Goal: Task Accomplishment & Management: Manage account settings

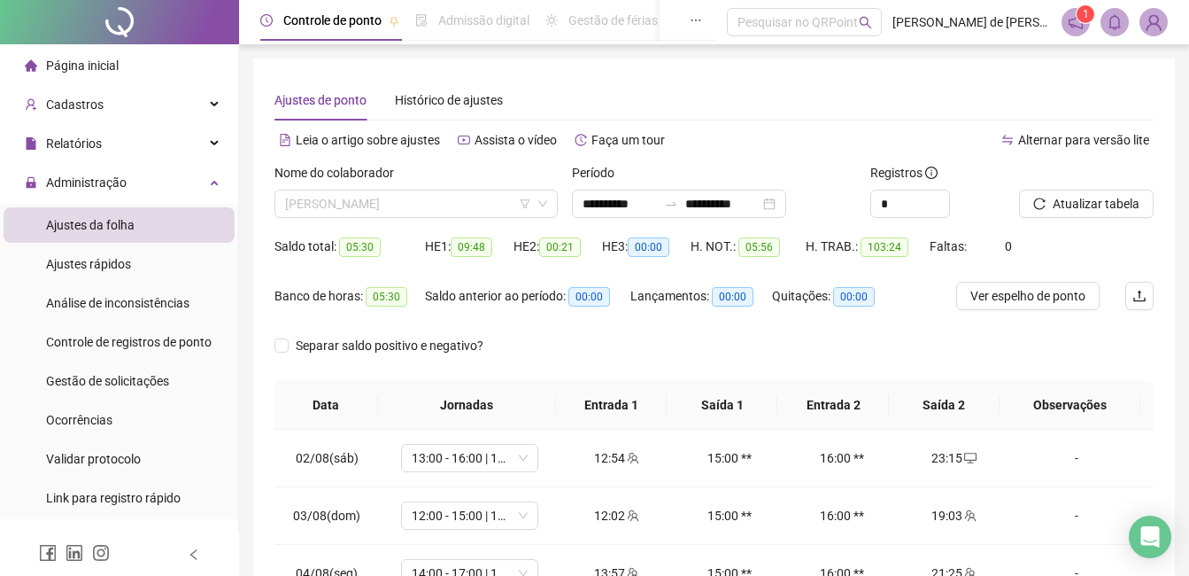
click at [459, 212] on span "[PERSON_NAME]" at bounding box center [416, 203] width 262 height 27
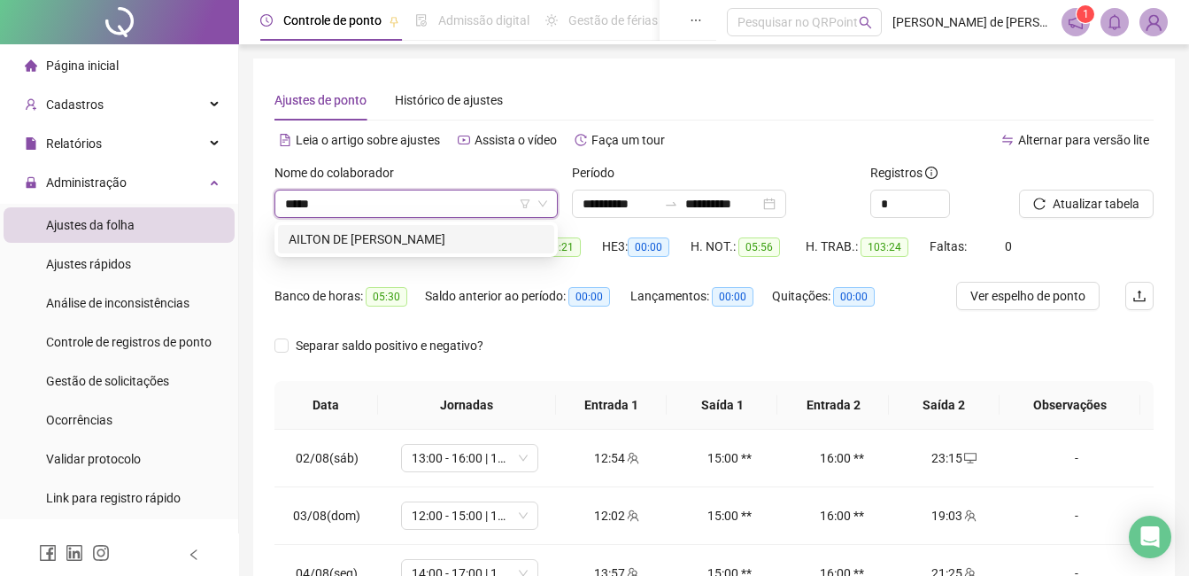
type input "******"
click at [420, 246] on div "AILTON DE [PERSON_NAME]" at bounding box center [416, 238] width 255 height 19
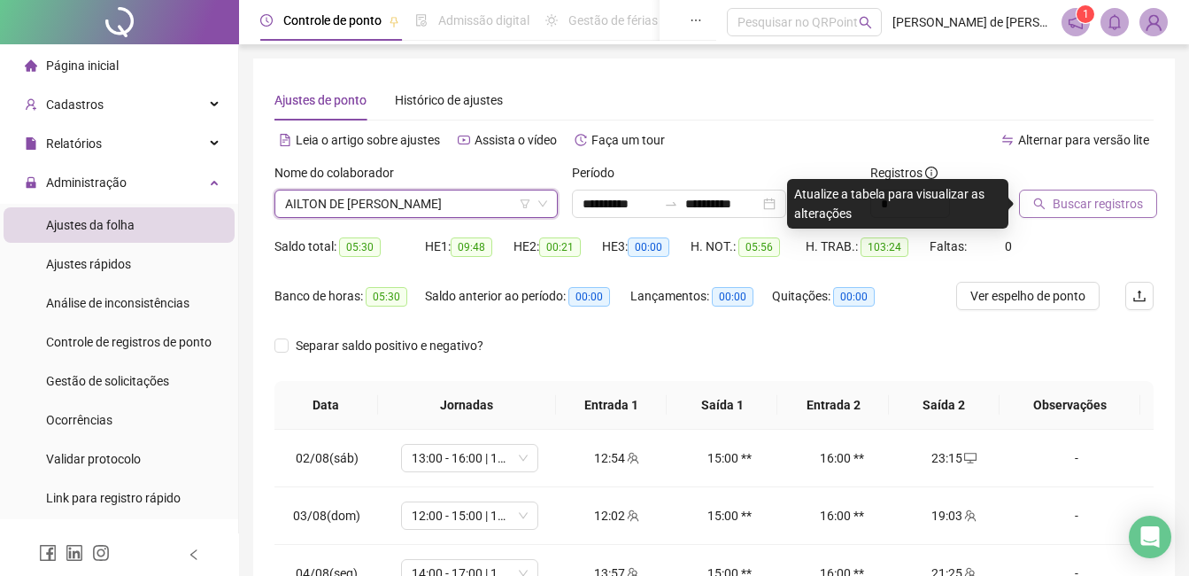
click at [1071, 195] on span "Buscar registros" at bounding box center [1098, 203] width 90 height 19
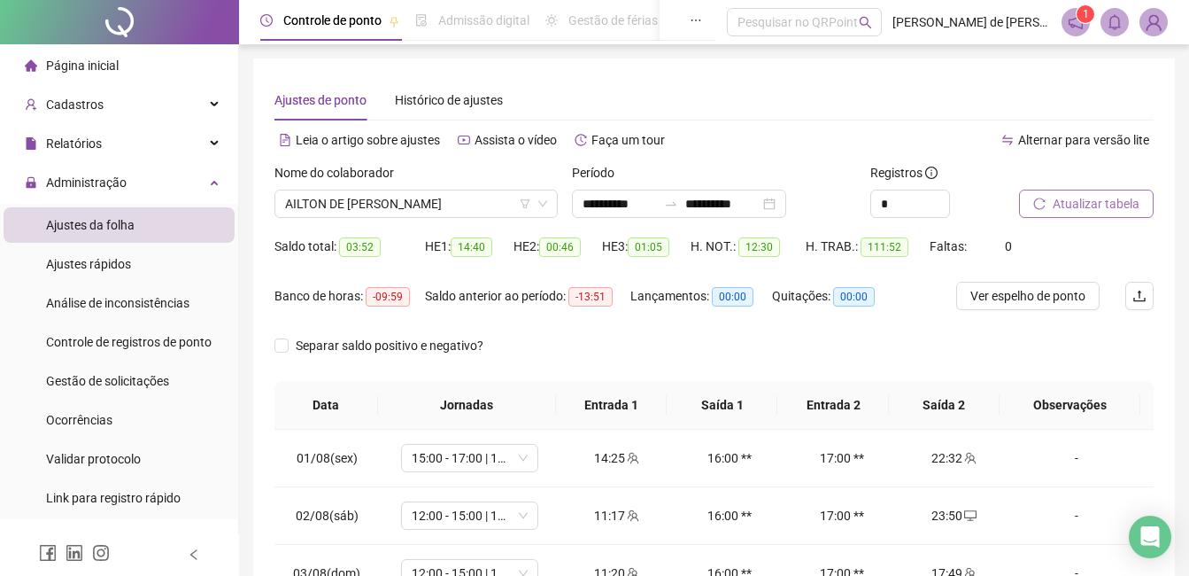
click at [1079, 199] on span "Atualizar tabela" at bounding box center [1096, 203] width 87 height 19
click at [443, 206] on span "AILTON DE [PERSON_NAME]" at bounding box center [416, 203] width 262 height 27
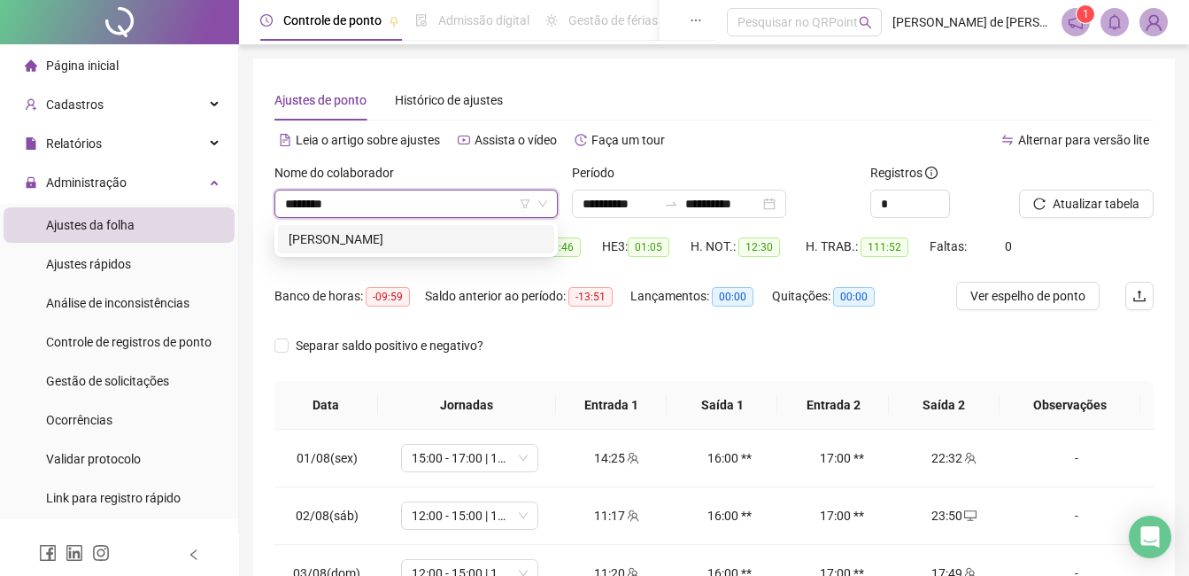
type input "*********"
click at [424, 236] on div "[PERSON_NAME]" at bounding box center [416, 238] width 255 height 19
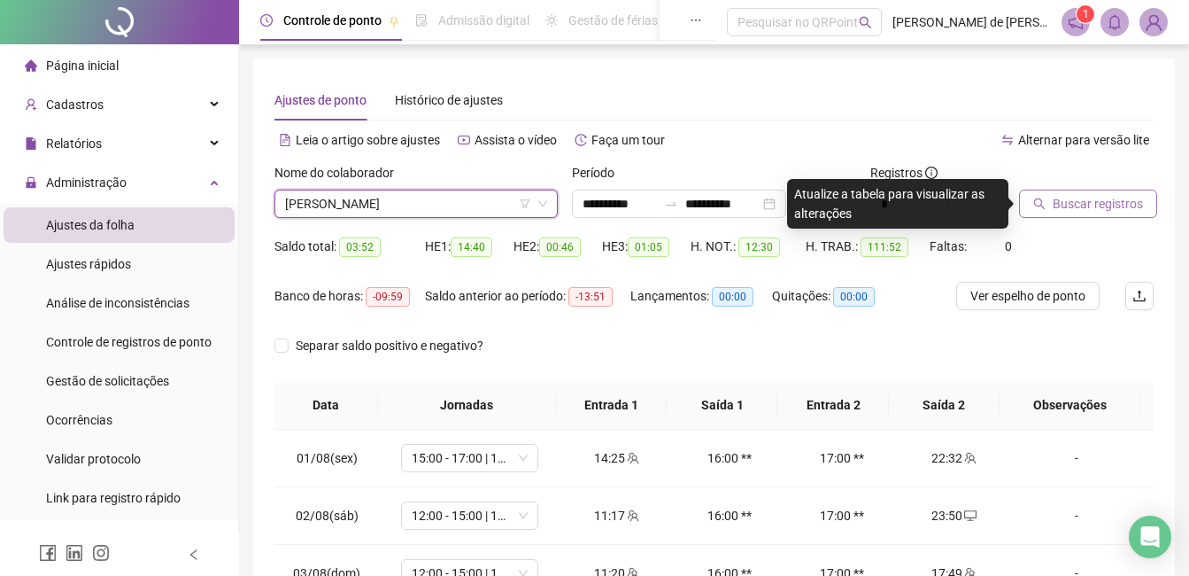
click at [1054, 206] on span "Buscar registros" at bounding box center [1098, 203] width 90 height 19
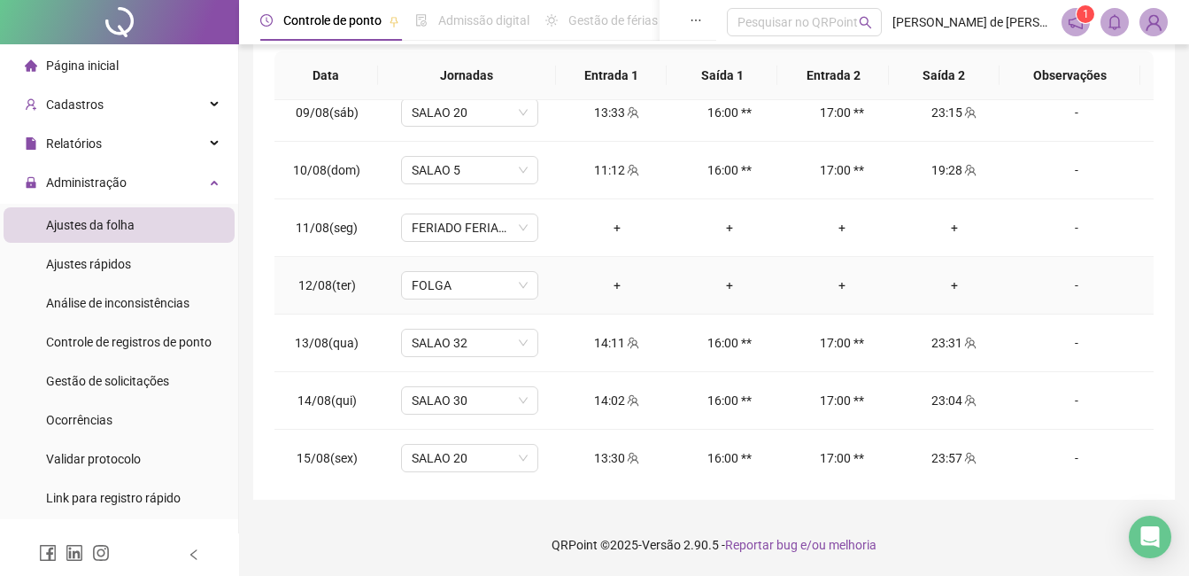
scroll to position [600, 0]
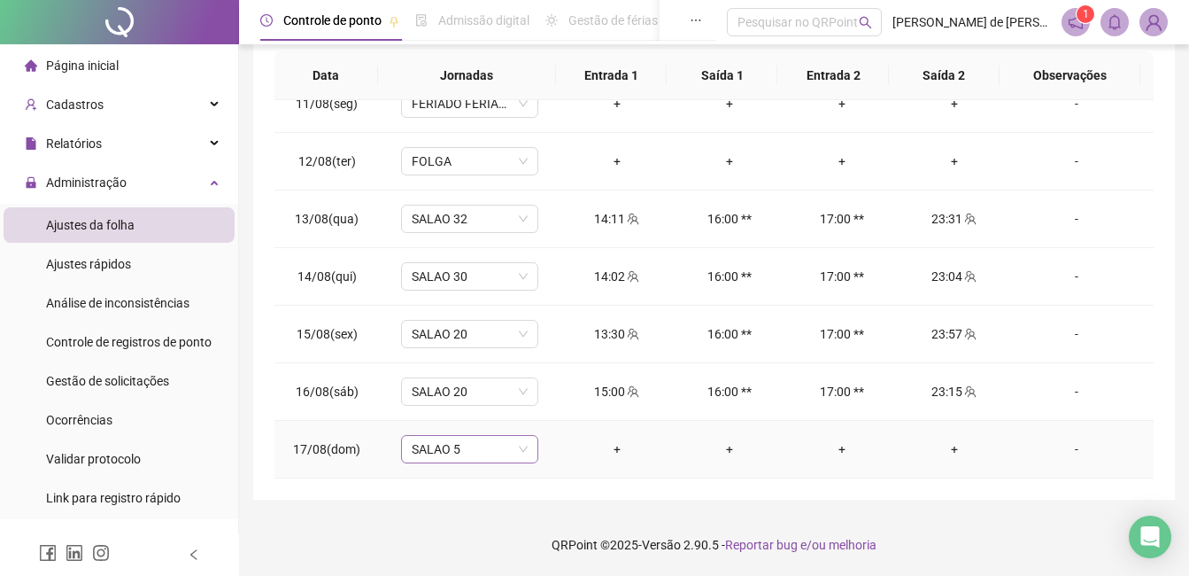
click at [452, 451] on span "SALAO 5" at bounding box center [470, 449] width 116 height 27
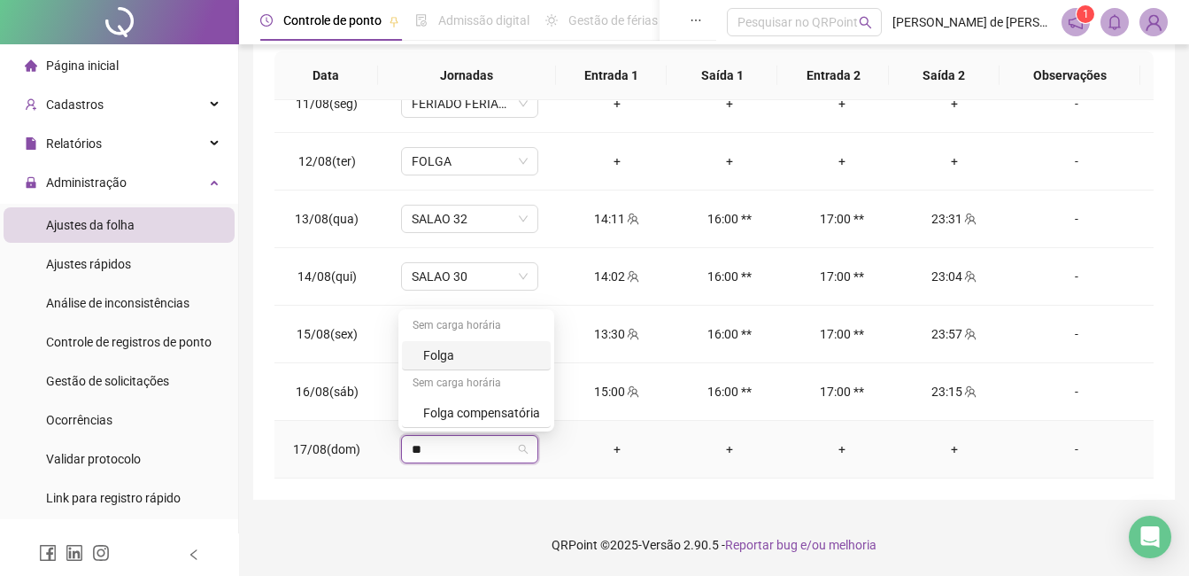
type input "***"
click at [446, 350] on div "Folga" at bounding box center [481, 354] width 117 height 19
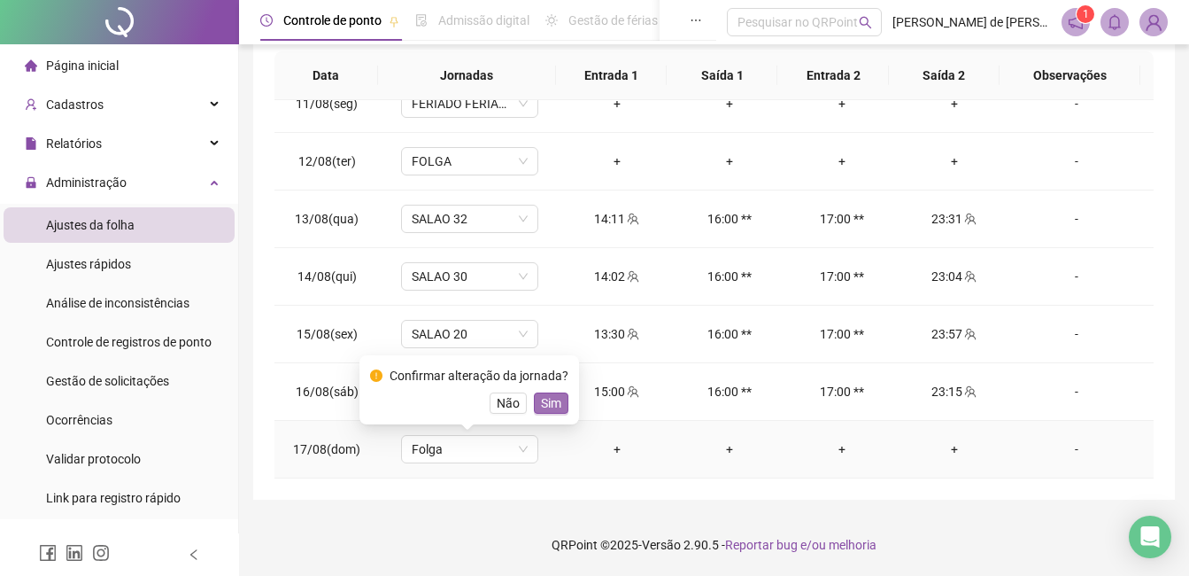
click at [546, 404] on span "Sim" at bounding box center [551, 402] width 20 height 19
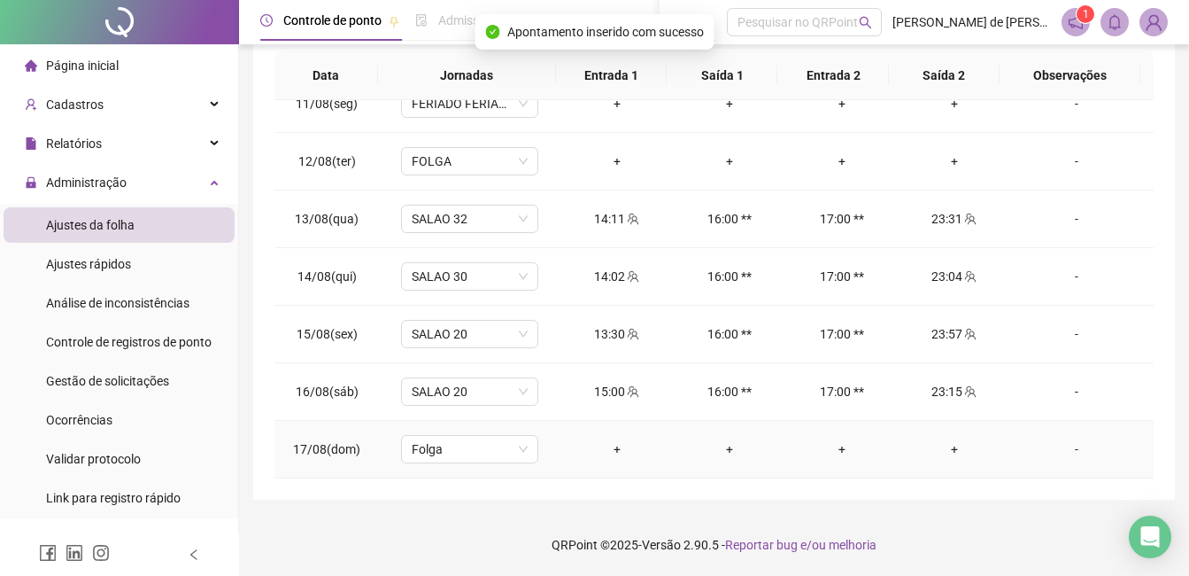
click at [1074, 448] on div "-" at bounding box center [1076, 448] width 104 height 19
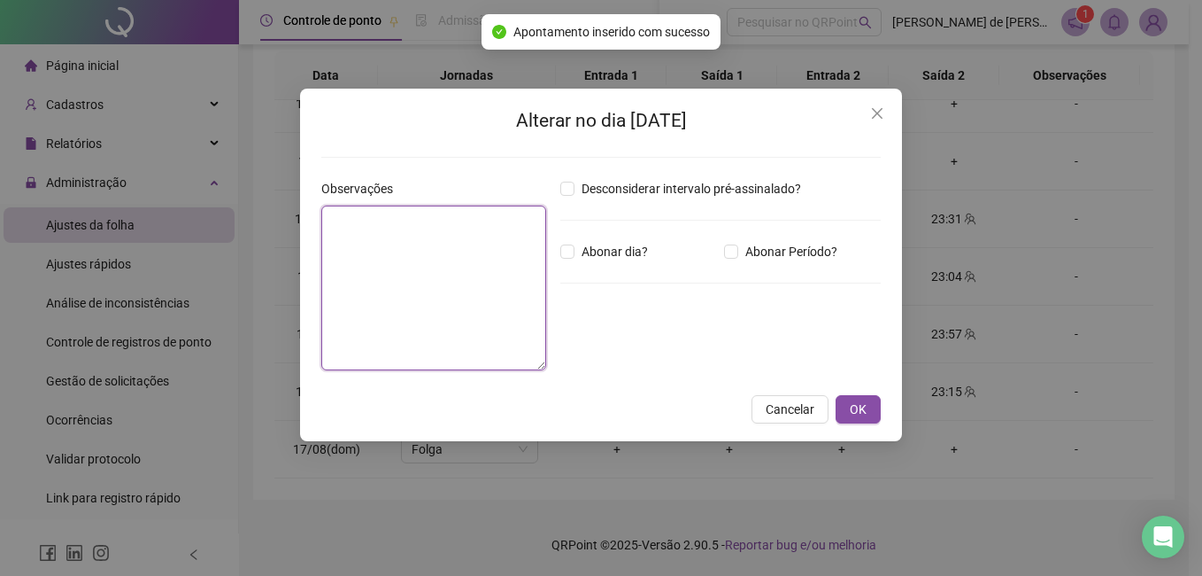
click at [459, 266] on textarea at bounding box center [433, 287] width 225 height 165
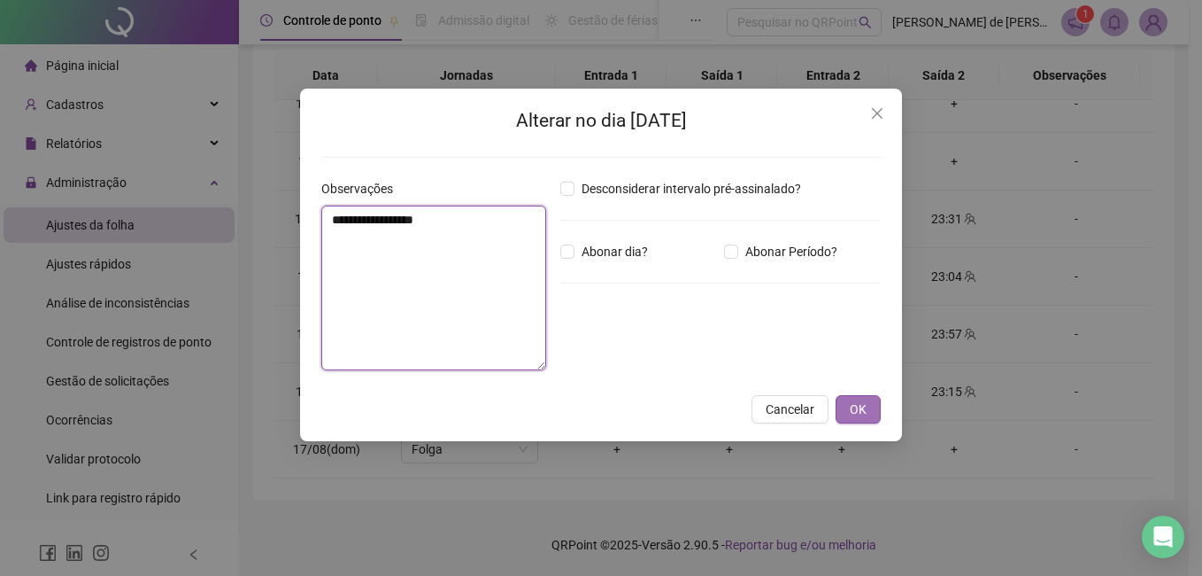
type textarea "**********"
click at [874, 409] on button "OK" at bounding box center [858, 409] width 45 height 28
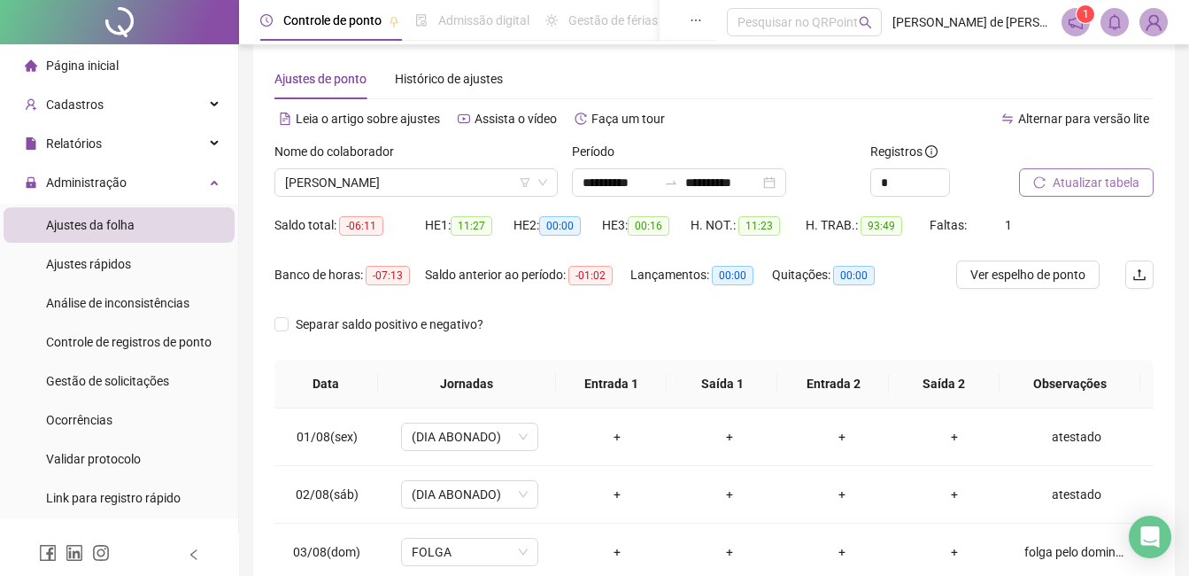
scroll to position [0, 0]
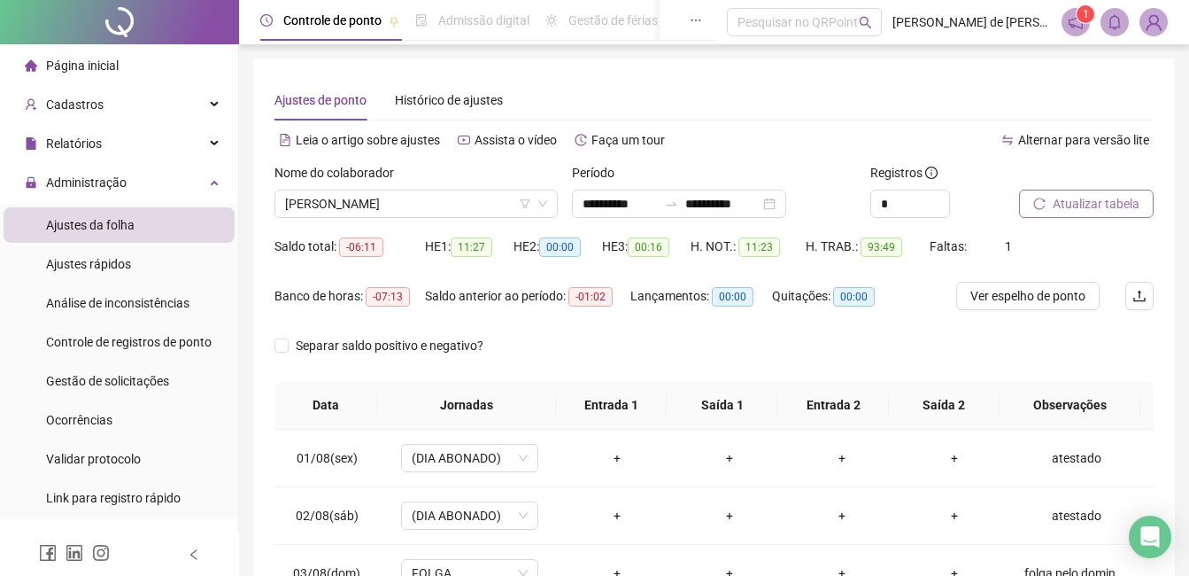
click at [1078, 192] on button "Atualizar tabela" at bounding box center [1086, 203] width 135 height 28
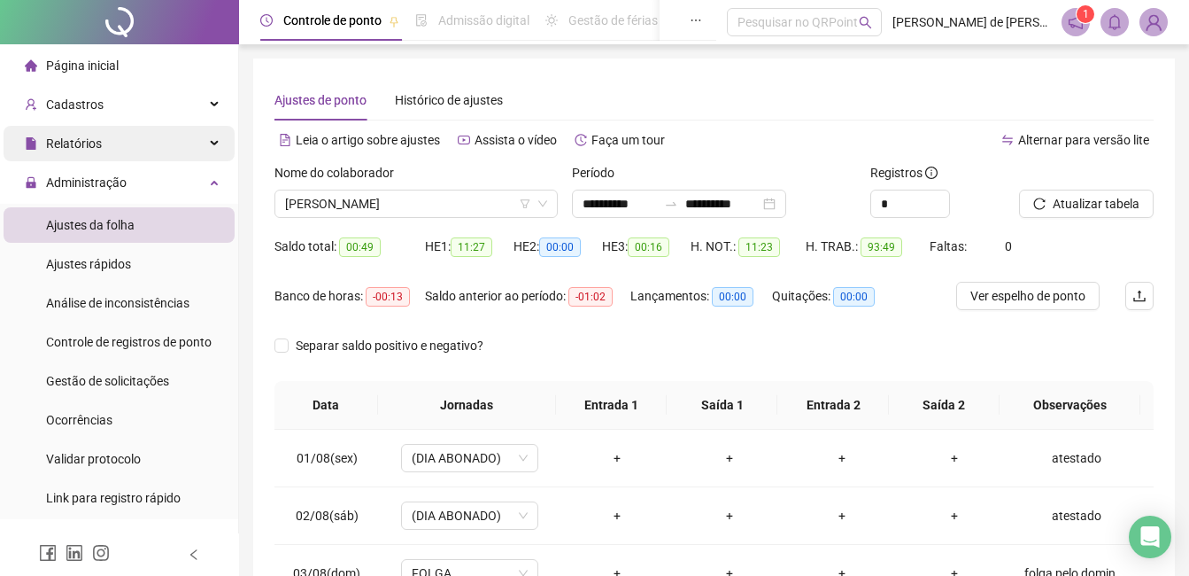
click at [91, 148] on span "Relatórios" at bounding box center [74, 143] width 56 height 14
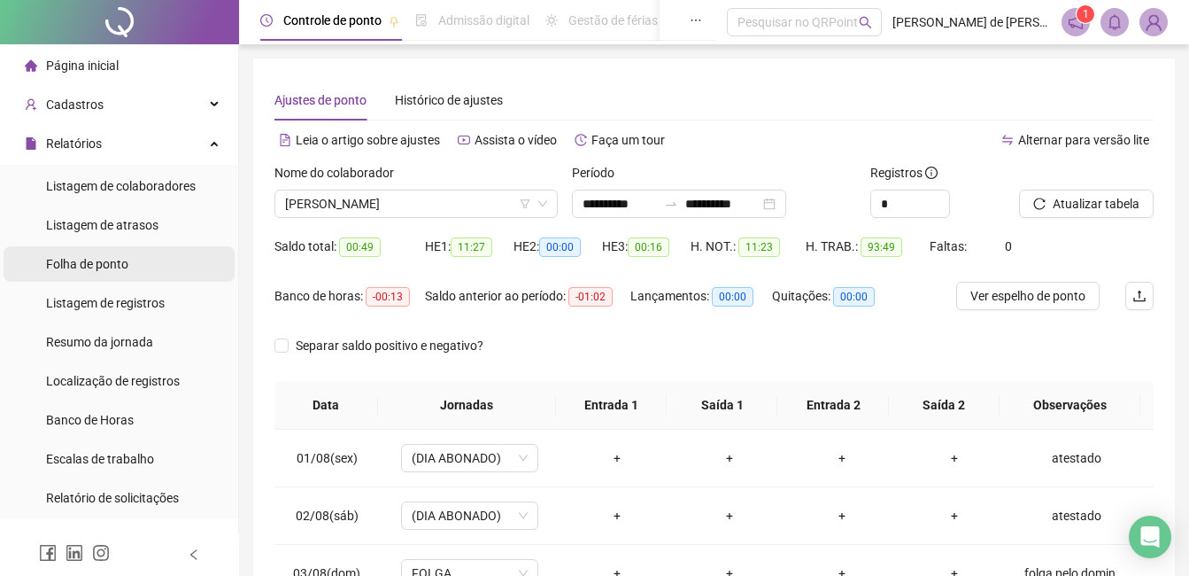
click at [97, 259] on span "Folha de ponto" at bounding box center [87, 264] width 82 height 14
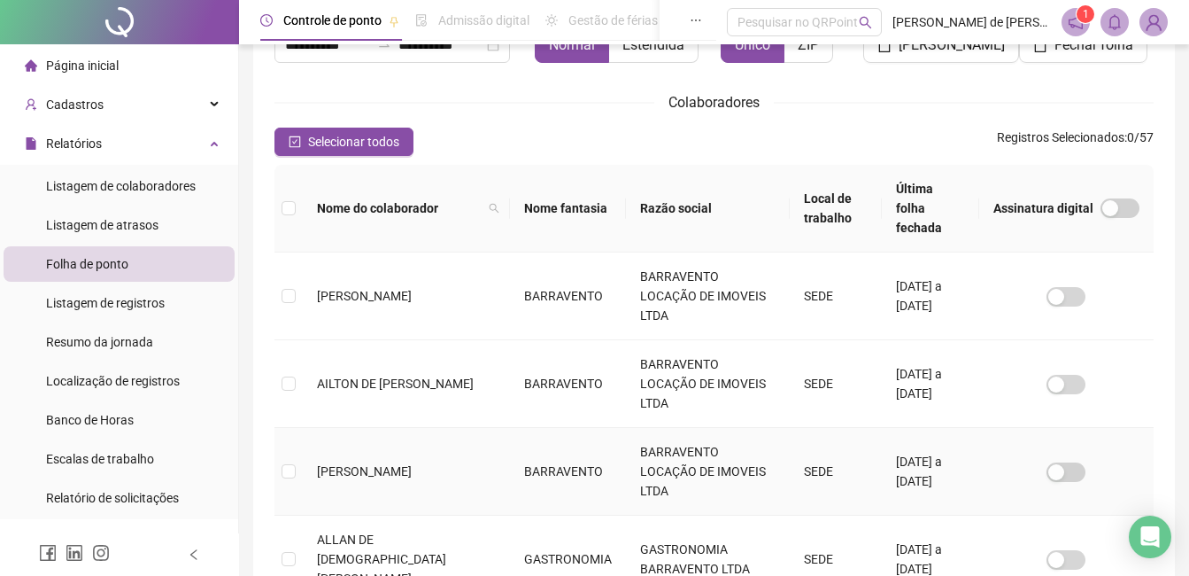
scroll to position [252, 0]
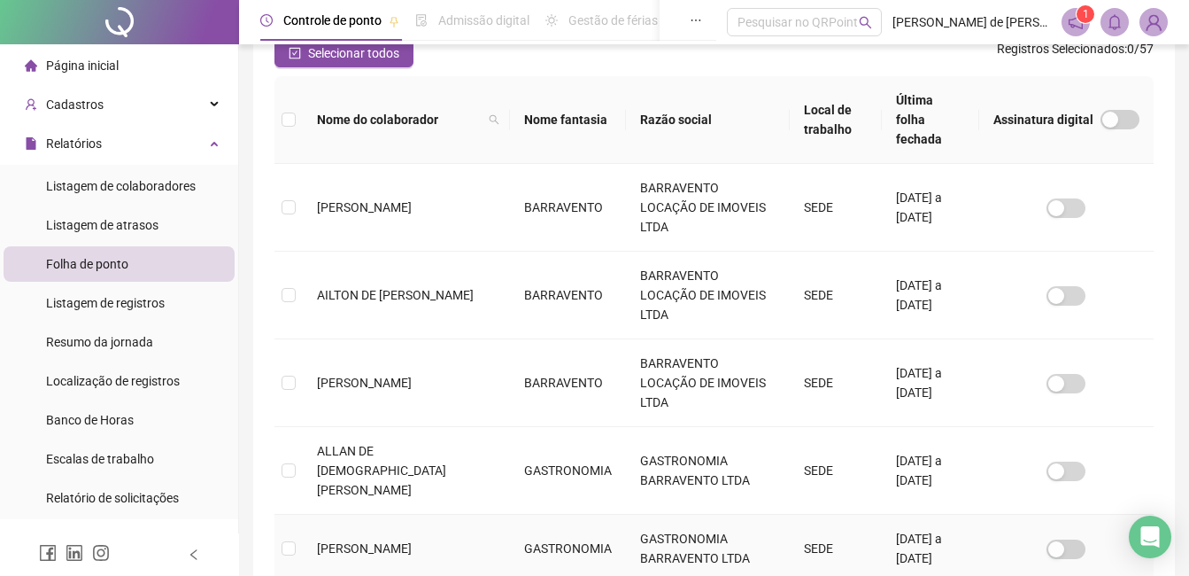
click at [296, 514] on td at bounding box center [288, 548] width 28 height 68
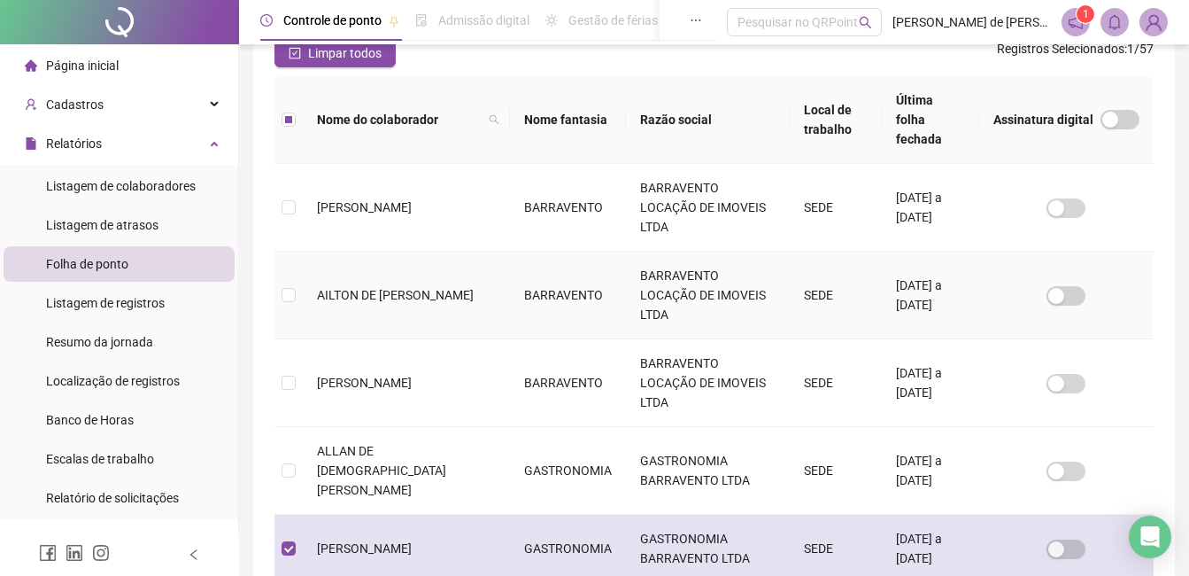
scroll to position [75, 0]
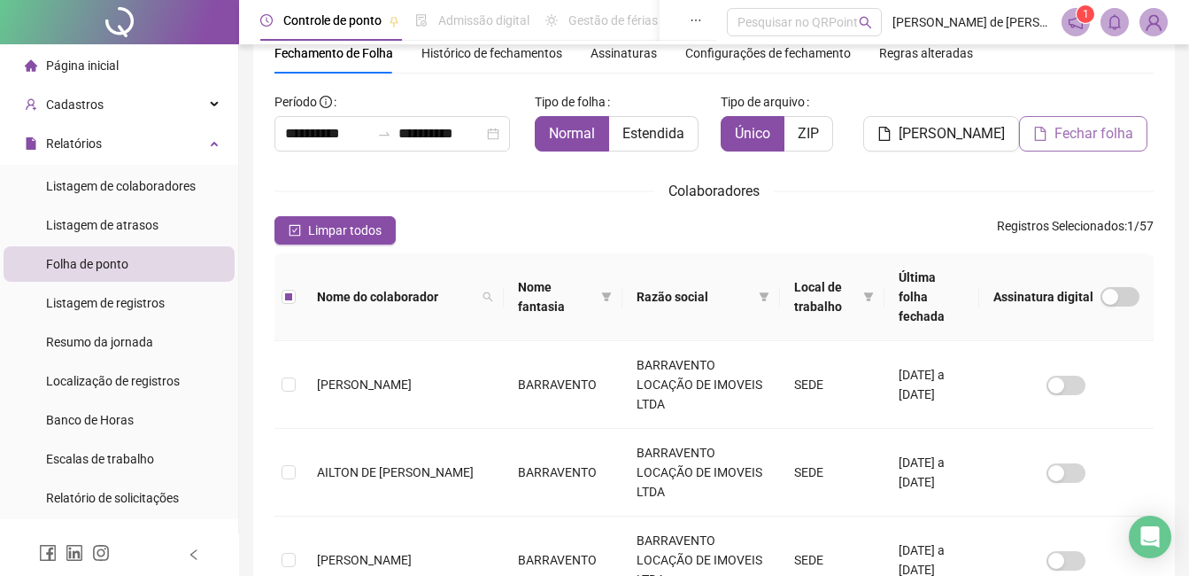
click at [1100, 135] on span "Fechar folha" at bounding box center [1094, 133] width 79 height 21
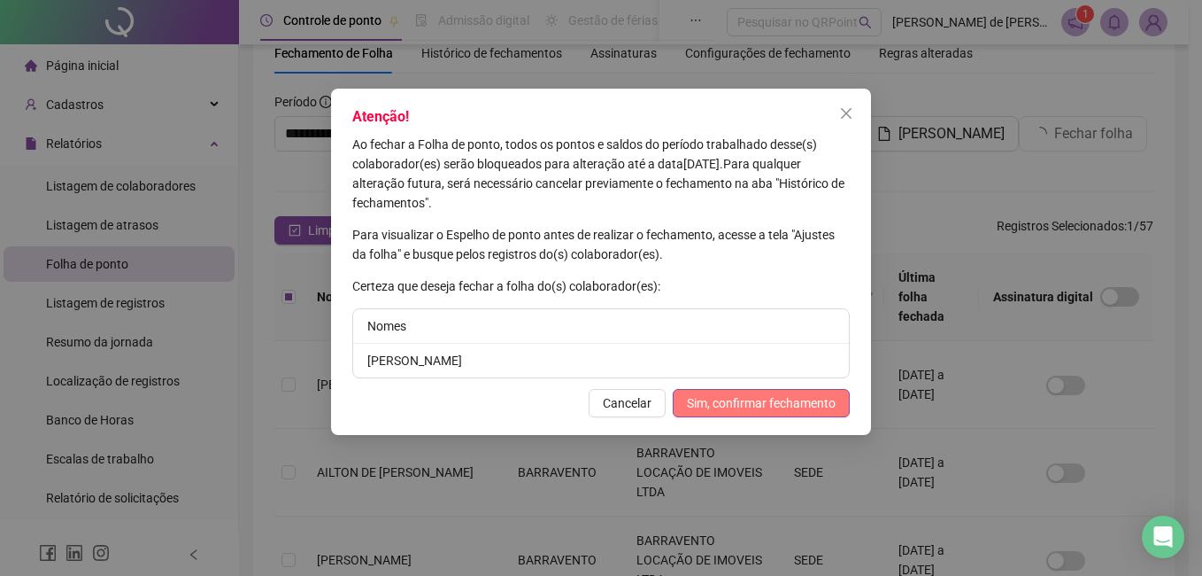
click at [754, 407] on span "Sim, confirmar fechamento" at bounding box center [761, 402] width 149 height 19
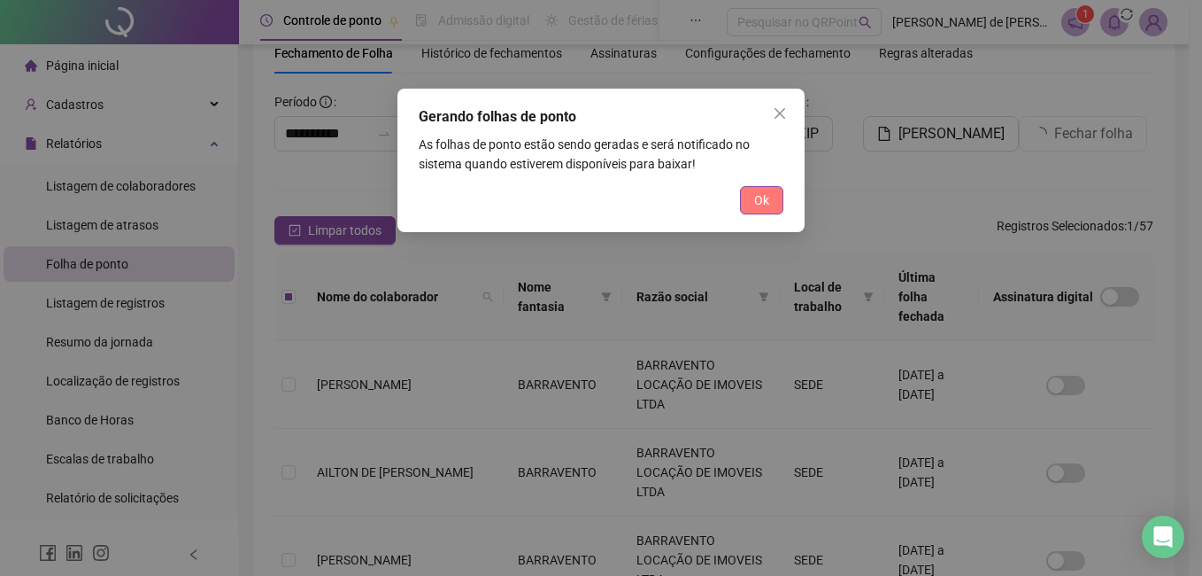
click at [768, 210] on button "Ok" at bounding box center [761, 200] width 43 height 28
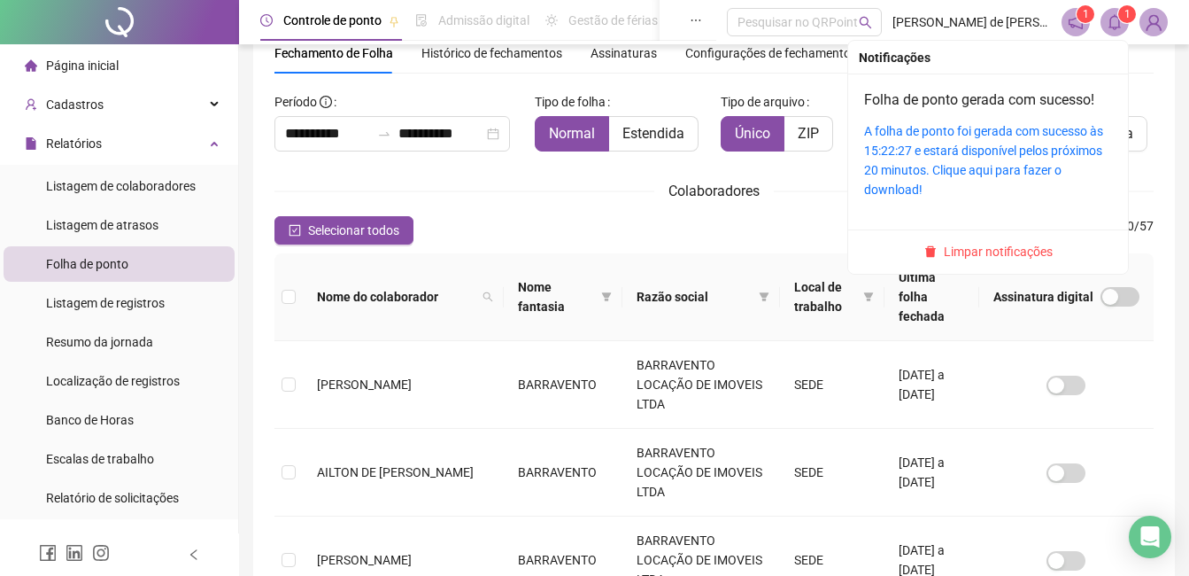
click at [944, 141] on div "A folha de ponto foi gerada com sucesso às 15:22:27 e estará disponível pelos p…" at bounding box center [988, 160] width 248 height 78
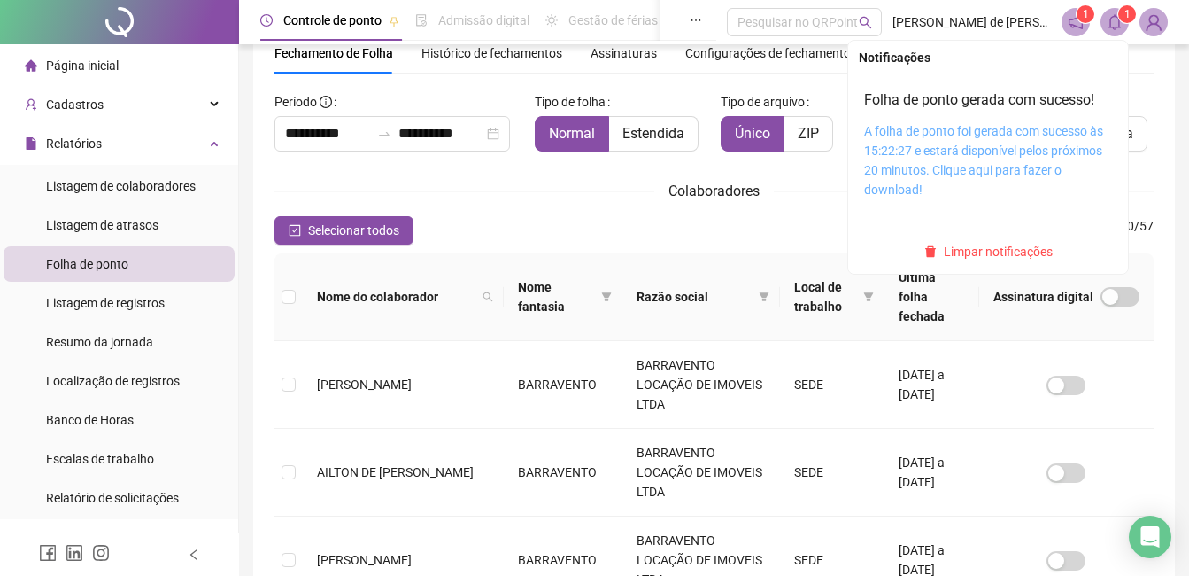
click at [949, 152] on link "A folha de ponto foi gerada com sucesso às 15:22:27 e estará disponível pelos p…" at bounding box center [983, 160] width 239 height 73
